Goal: Answer question/provide support

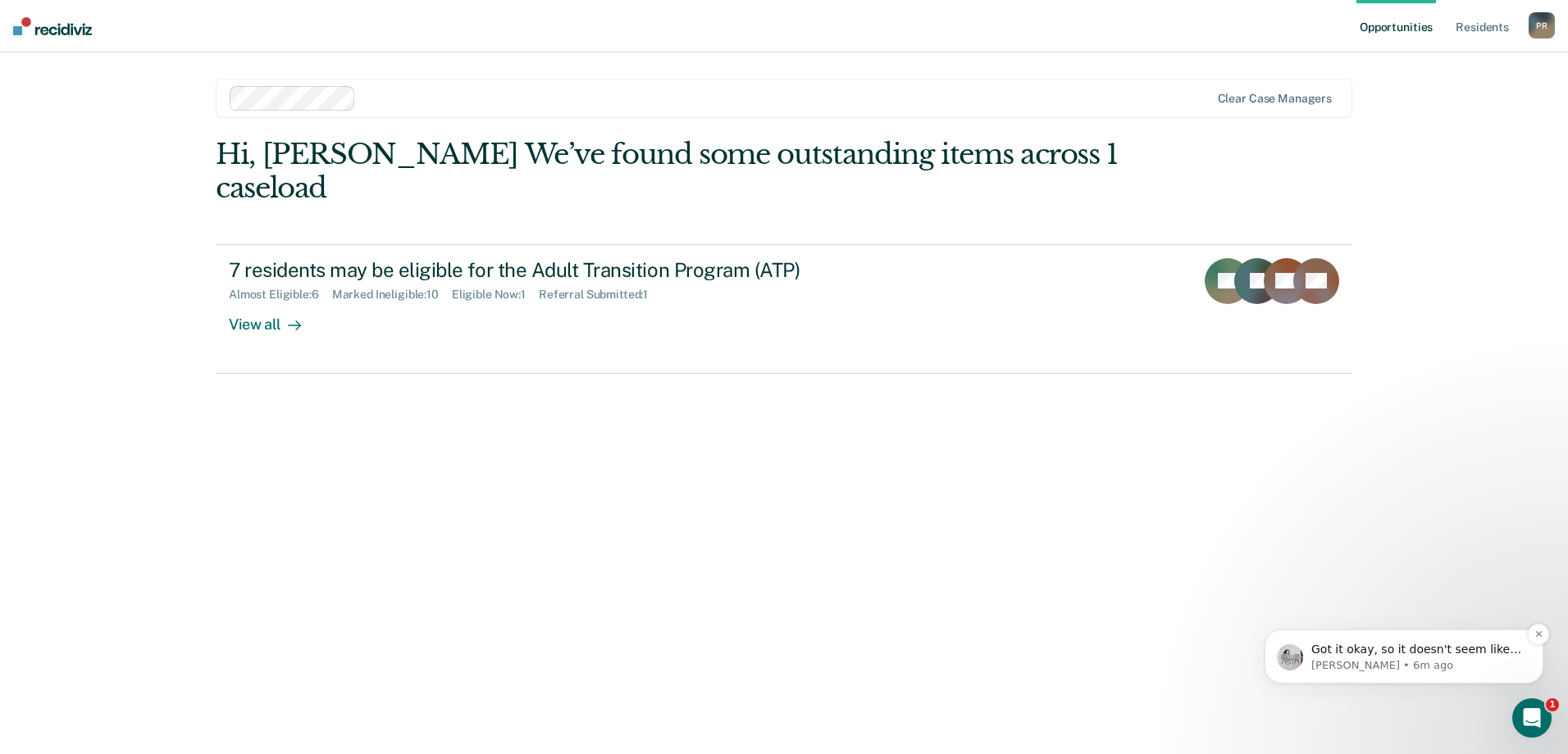
click at [1414, 655] on p "Got it okay, so it doesn't seem like they will show up.... Do you think they sh…" at bounding box center [1417, 650] width 212 height 17
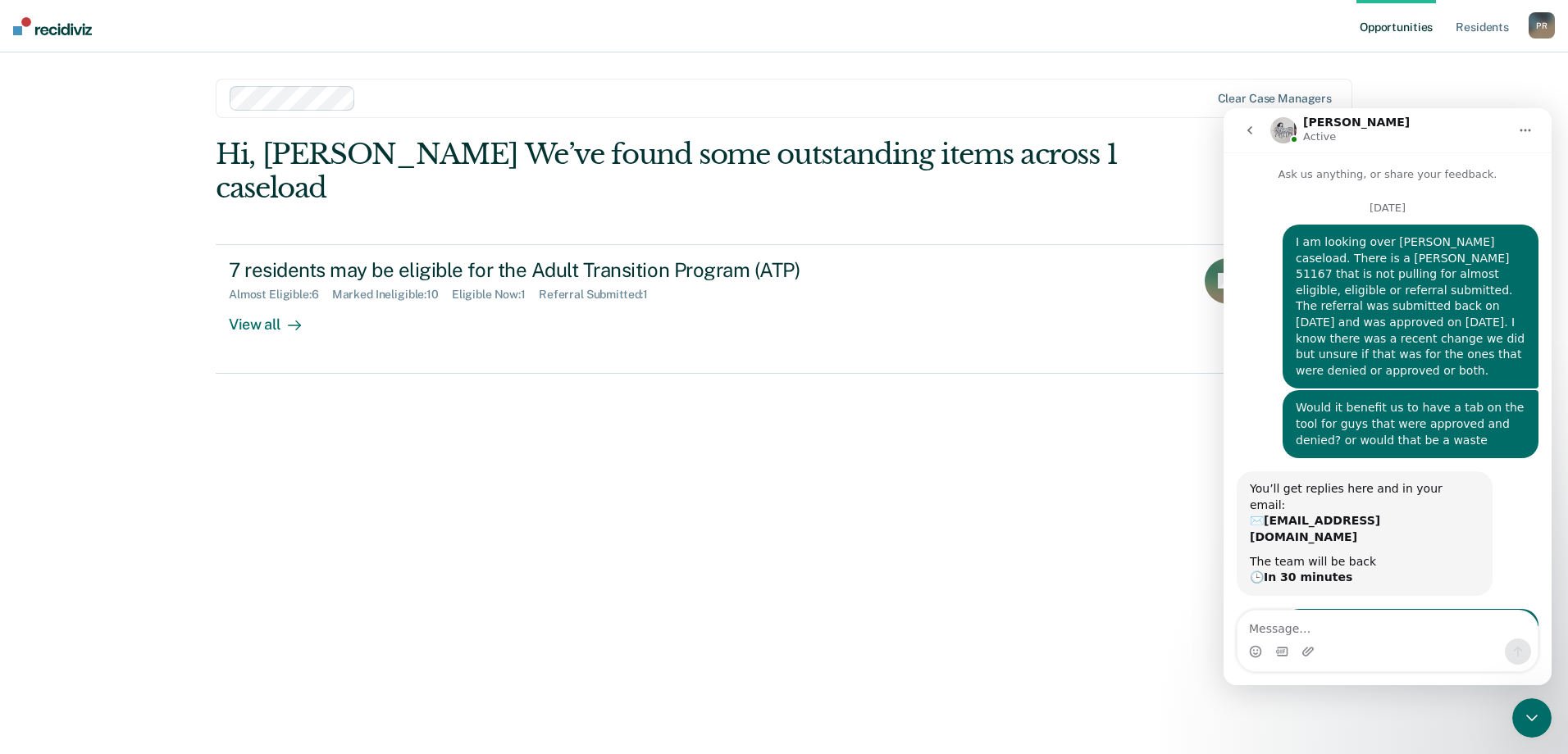
scroll to position [71, 0]
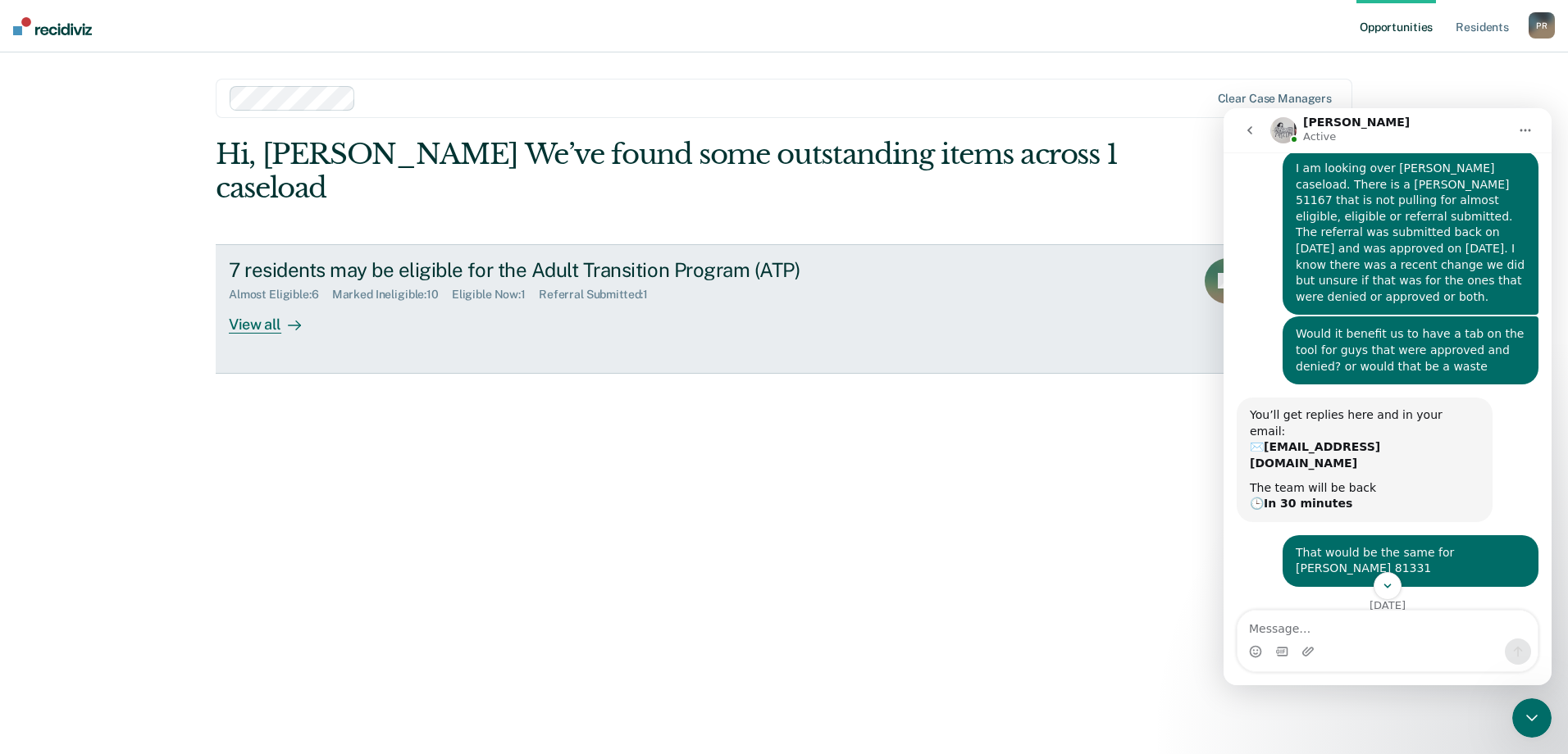
click at [497, 271] on div "7 residents may be eligible for the Adult Transition Program (ATP) Almost Eligi…" at bounding box center [536, 296] width 615 height 75
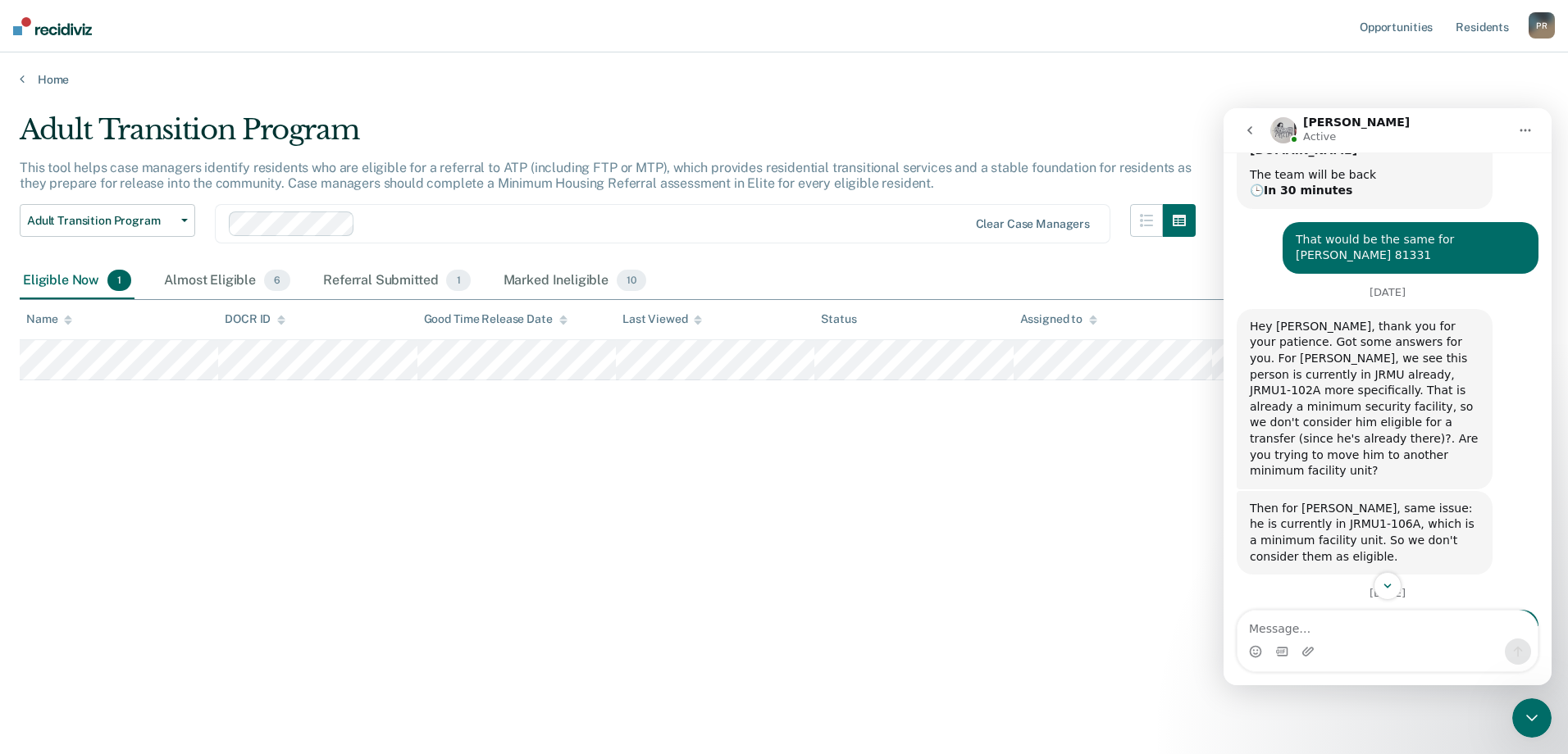
scroll to position [473, 0]
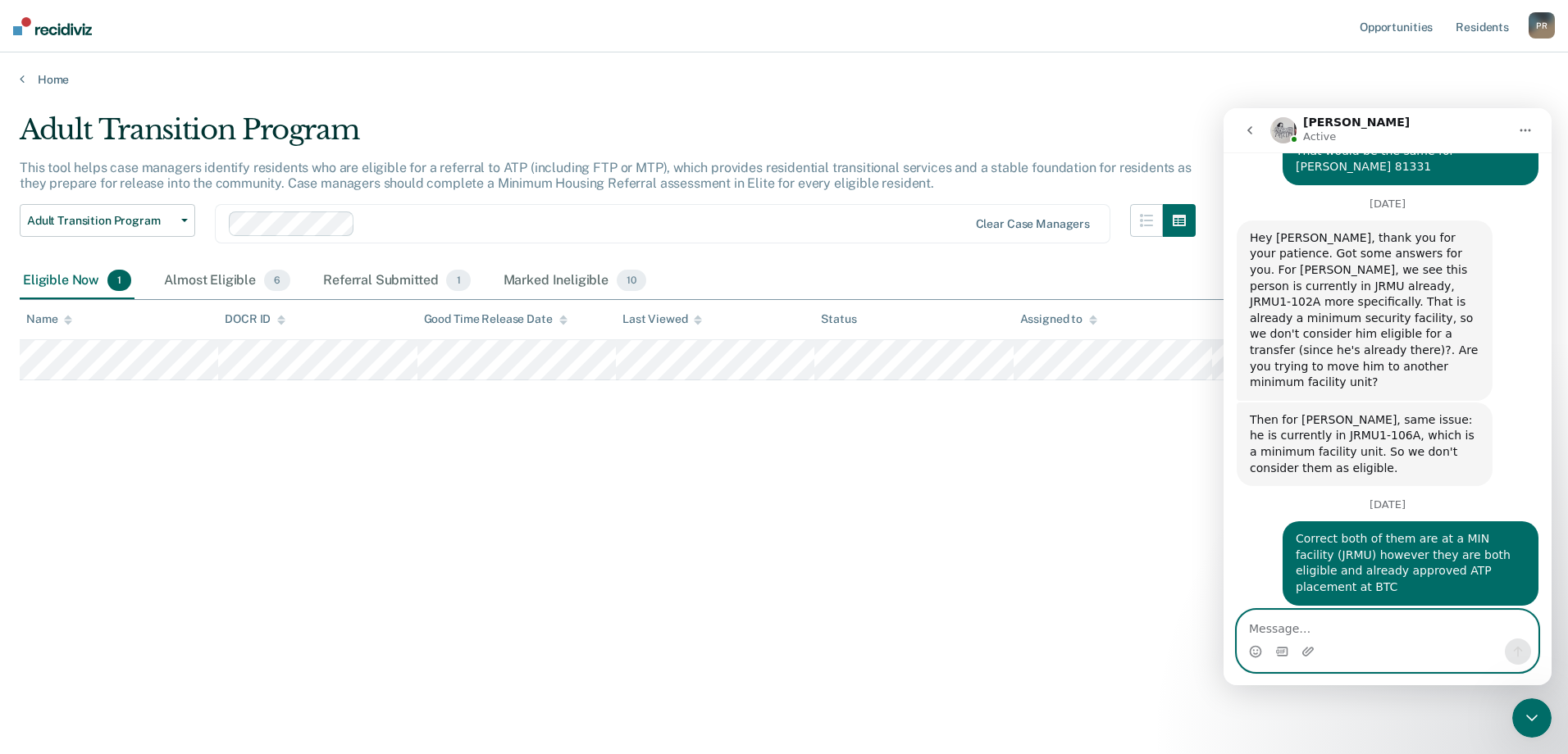
click at [1305, 630] on textarea "Message…" at bounding box center [1388, 625] width 300 height 28
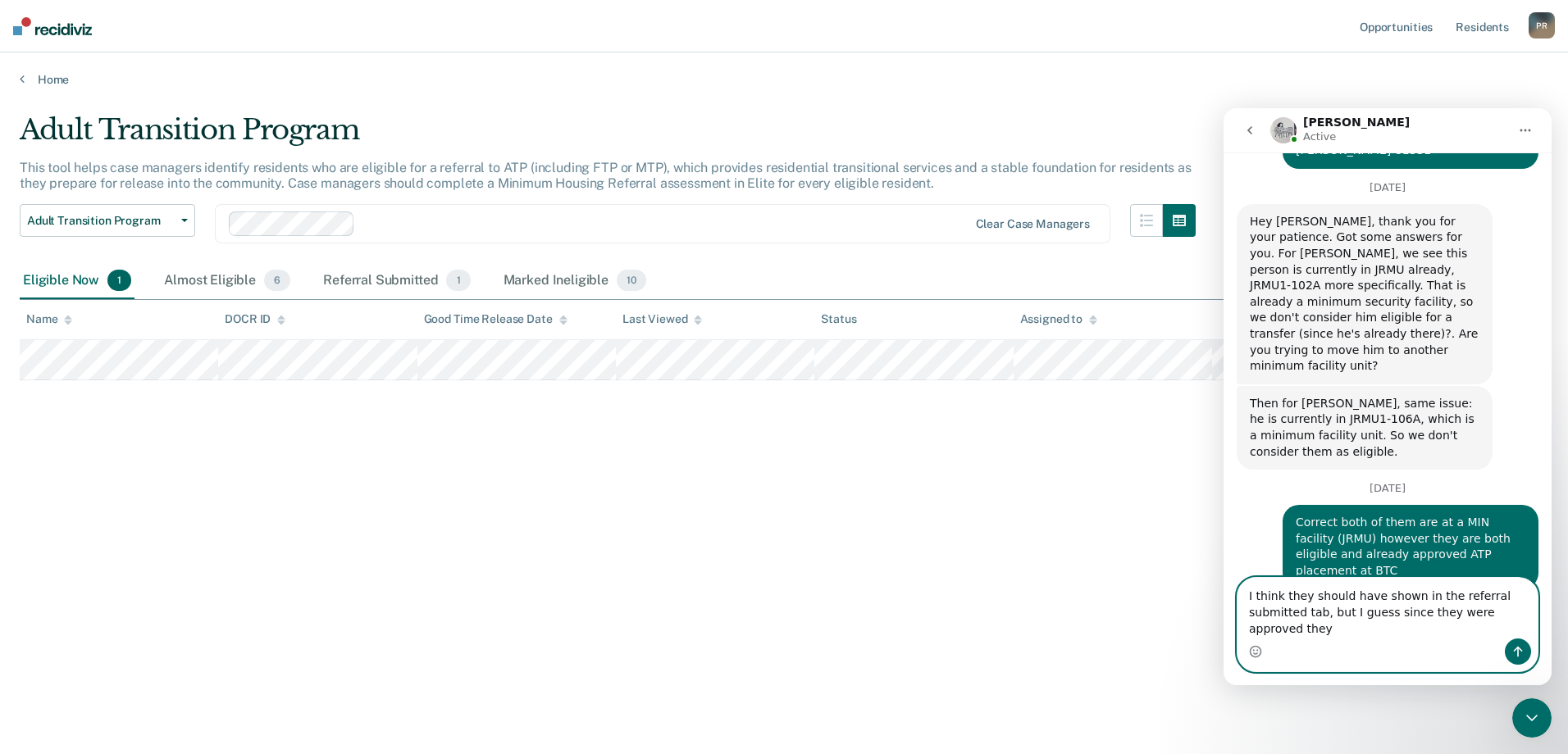
scroll to position [506, 0]
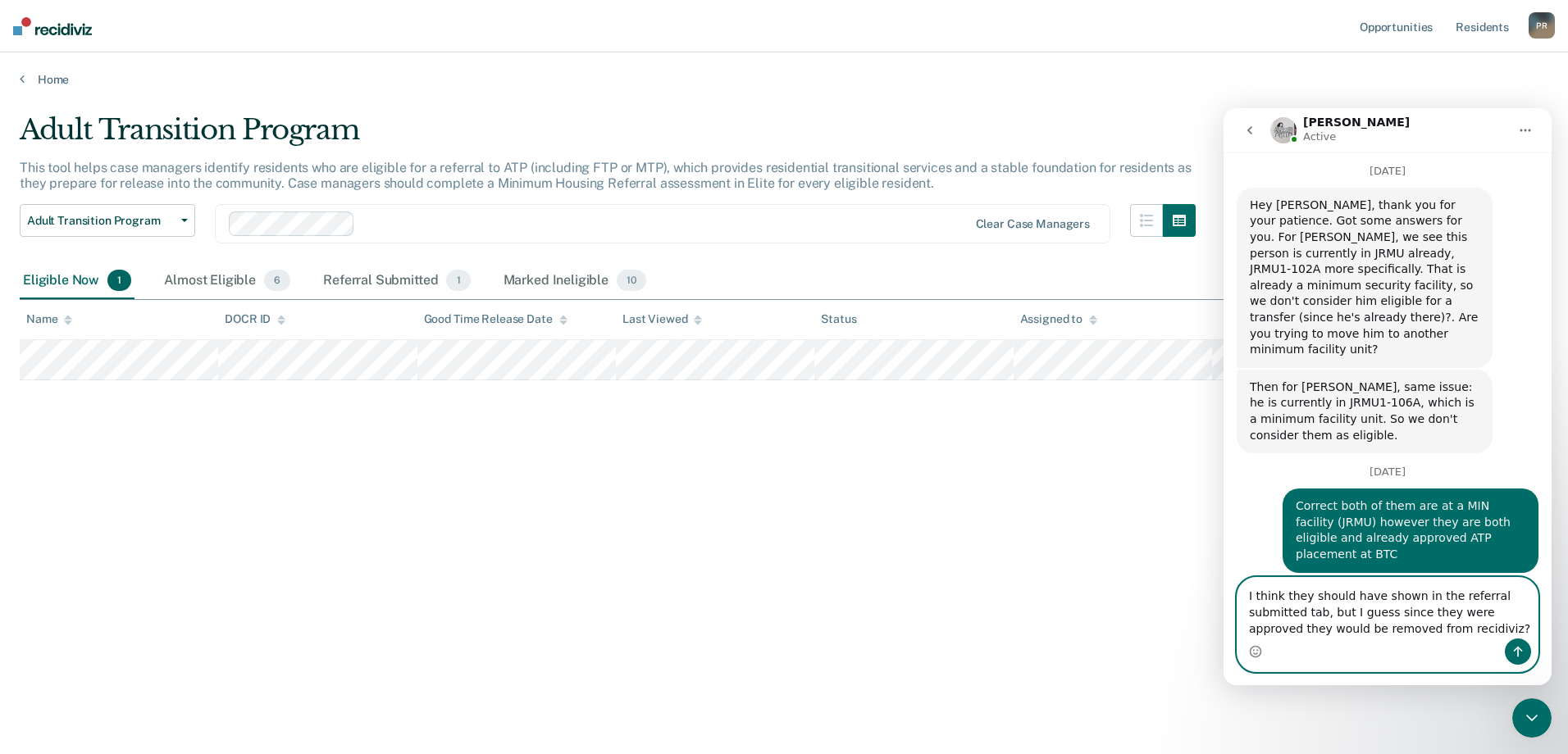
type textarea "I think they should have shown in the referral submitted tab, but I guess since…"
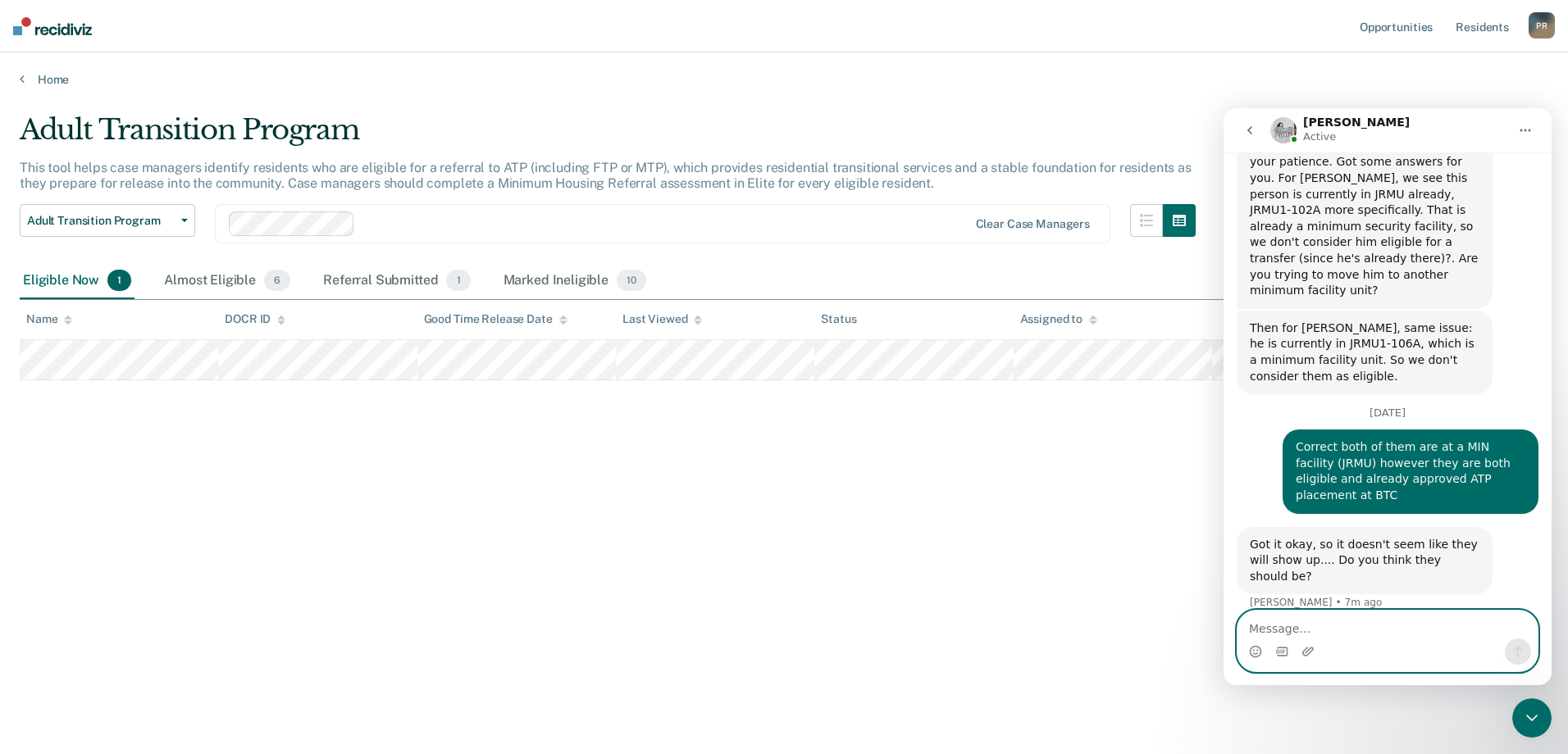
scroll to position [571, 0]
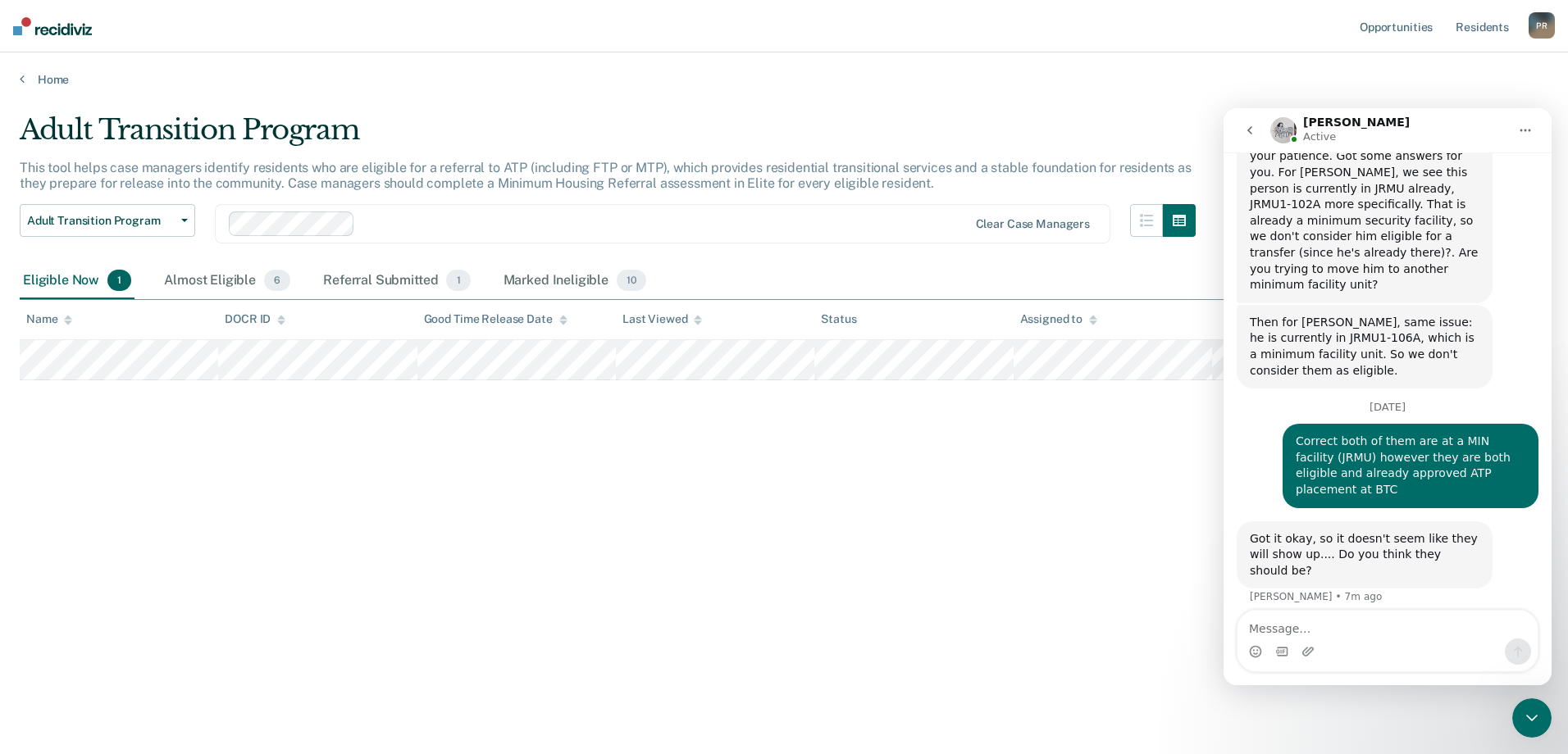
click at [1099, 562] on div "Adult Transition Program This tool helps case managers identify residents who a…" at bounding box center [784, 372] width 1528 height 518
click at [1527, 724] on icon "Close Intercom Messenger" at bounding box center [1531, 718] width 19 height 19
